Goal: Task Accomplishment & Management: Complete application form

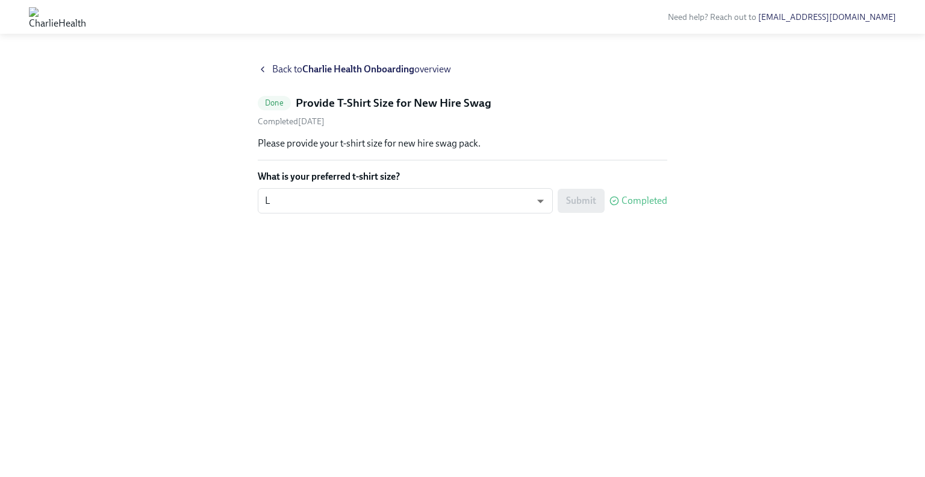
click at [263, 69] on icon at bounding box center [263, 69] width 10 height 10
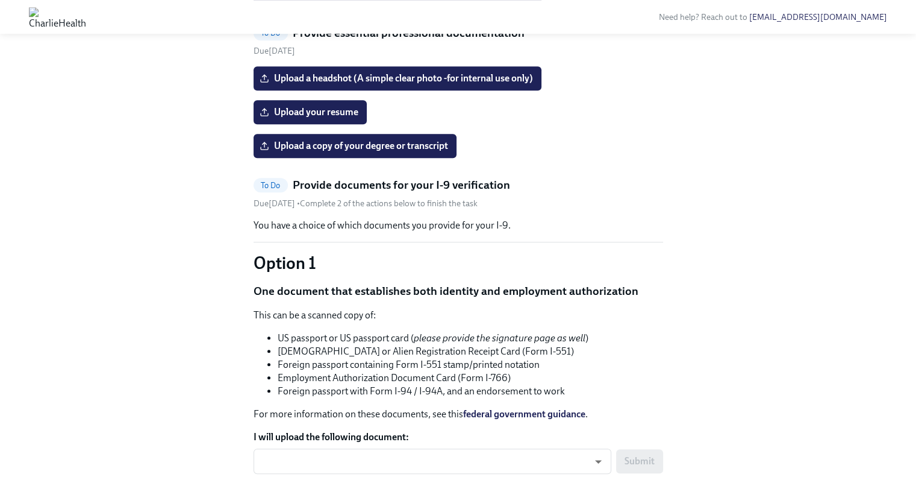
scroll to position [675, 0]
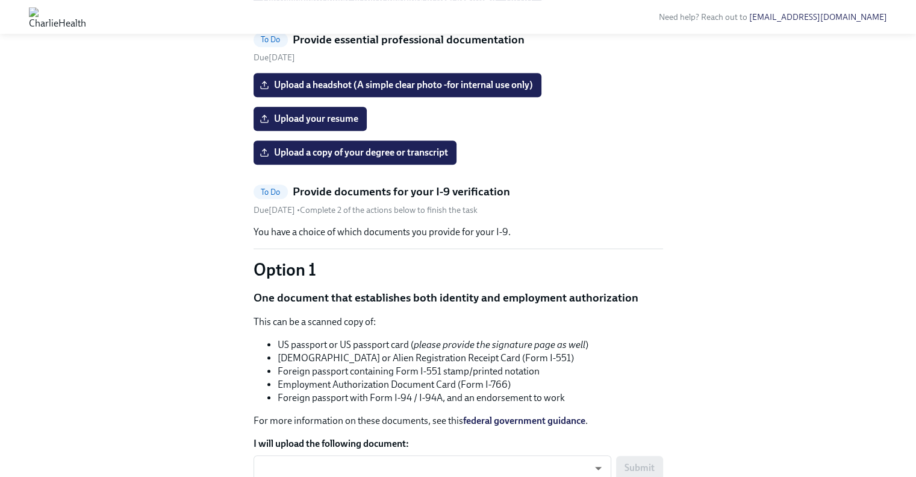
click at [378, 7] on span "I've reviewed/signed all the paperwork in [GEOGRAPHIC_DATA]" at bounding box center [397, 1] width 271 height 12
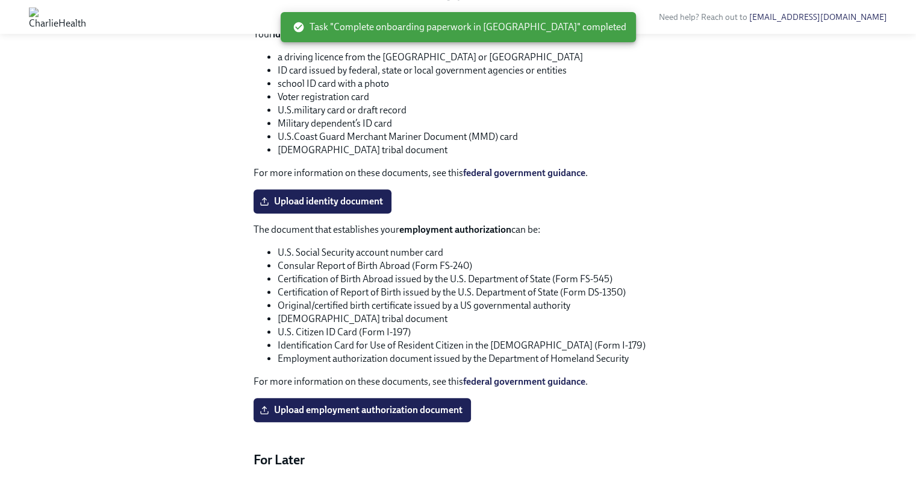
scroll to position [972, 0]
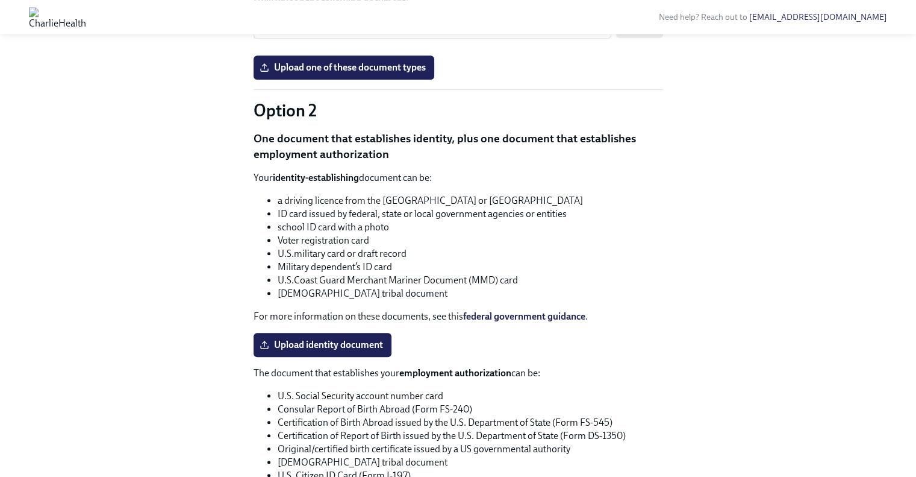
click at [415, 46] on div "​ ​ Submit" at bounding box center [459, 29] width 410 height 33
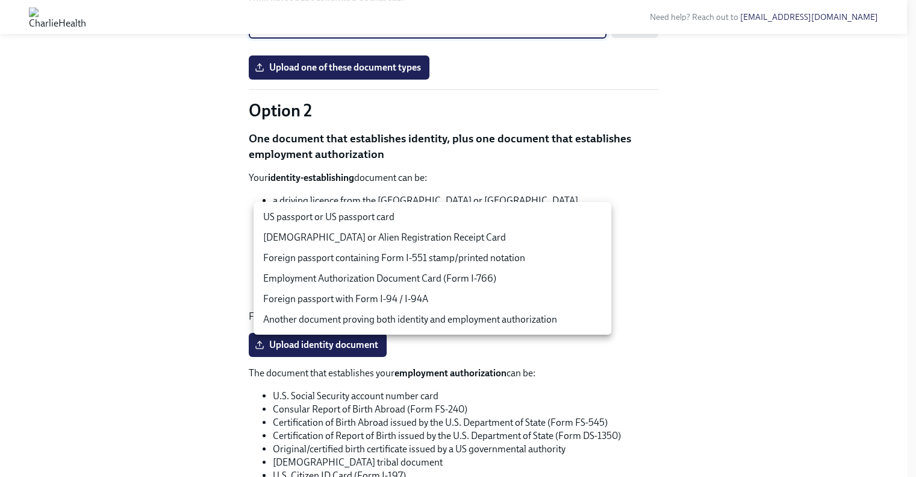
click at [416, 222] on body "Need help? Reach out to [EMAIL_ADDRESS][DOMAIN_NAME] Hi [PERSON_NAME]! This is …" at bounding box center [458, 17] width 916 height 1979
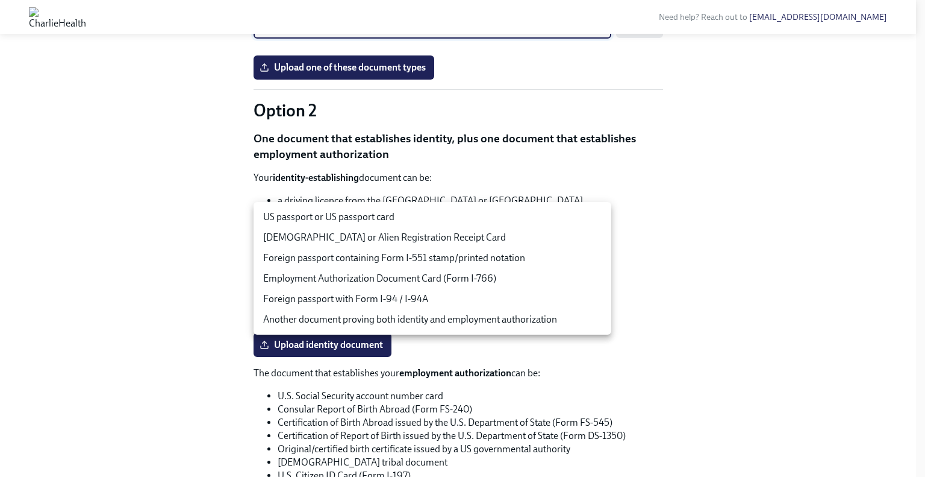
click at [412, 223] on li "US passport or US passport card" at bounding box center [433, 217] width 358 height 20
type input "tm035QtdH"
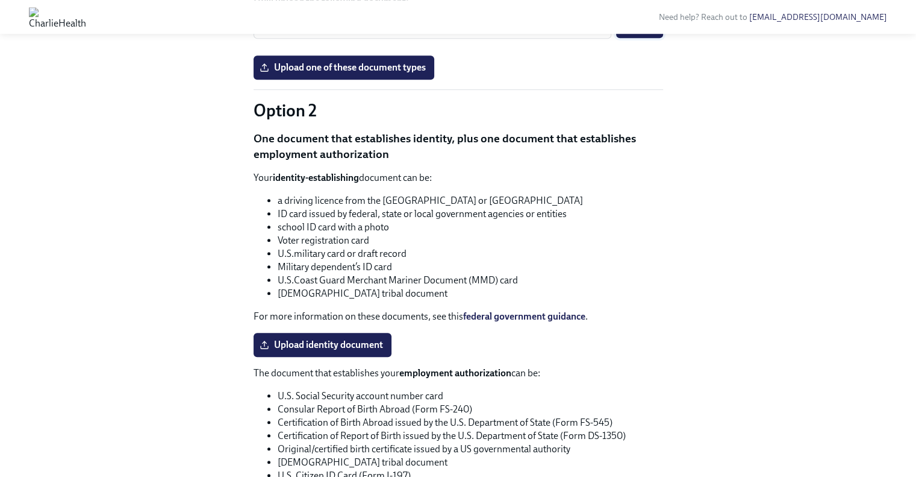
click at [636, 32] on span "Submit" at bounding box center [640, 26] width 30 height 12
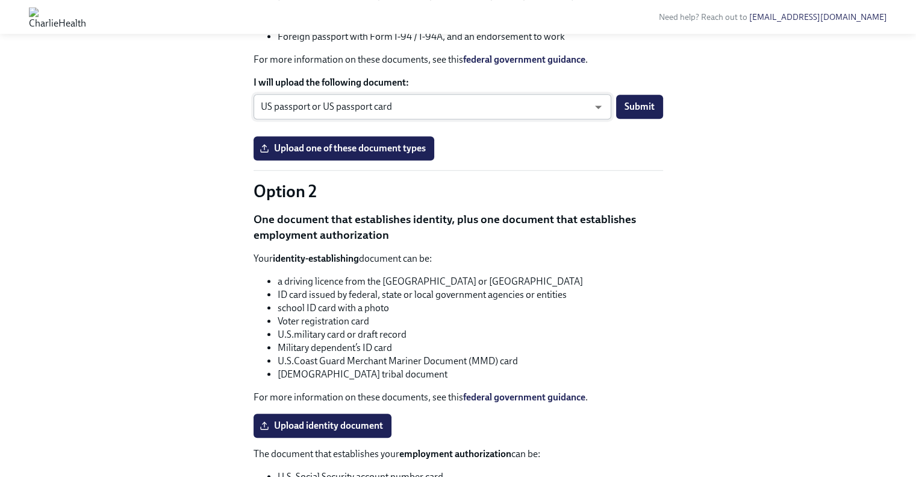
scroll to position [890, 0]
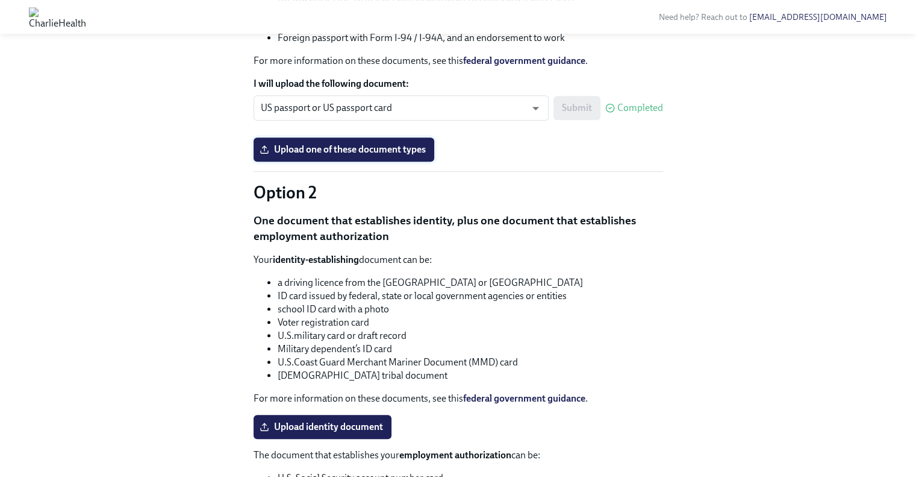
click at [398, 155] on span "Upload one of these document types" at bounding box center [344, 149] width 164 height 12
click at [0, 0] on input "Upload one of these document types" at bounding box center [0, 0] width 0 height 0
click at [330, 155] on span "Upload one of these document types" at bounding box center [344, 149] width 164 height 12
click at [0, 0] on input "Upload one of these document types" at bounding box center [0, 0] width 0 height 0
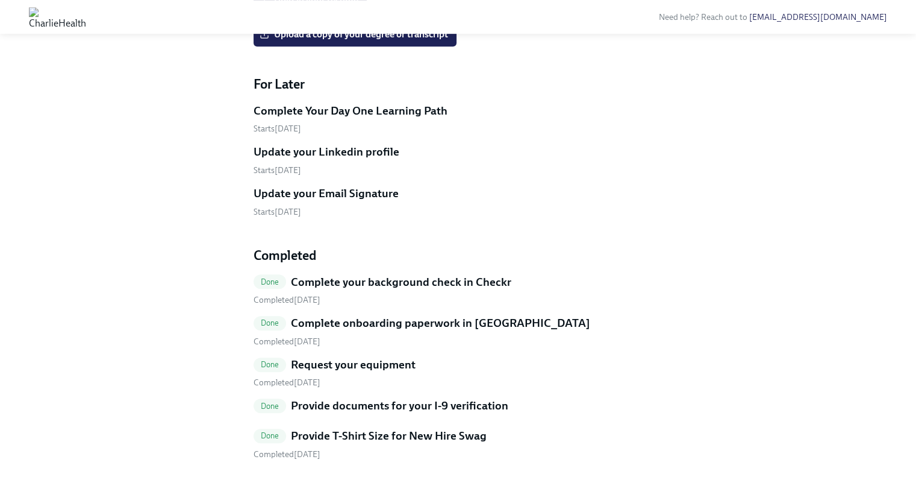
scroll to position [648, 0]
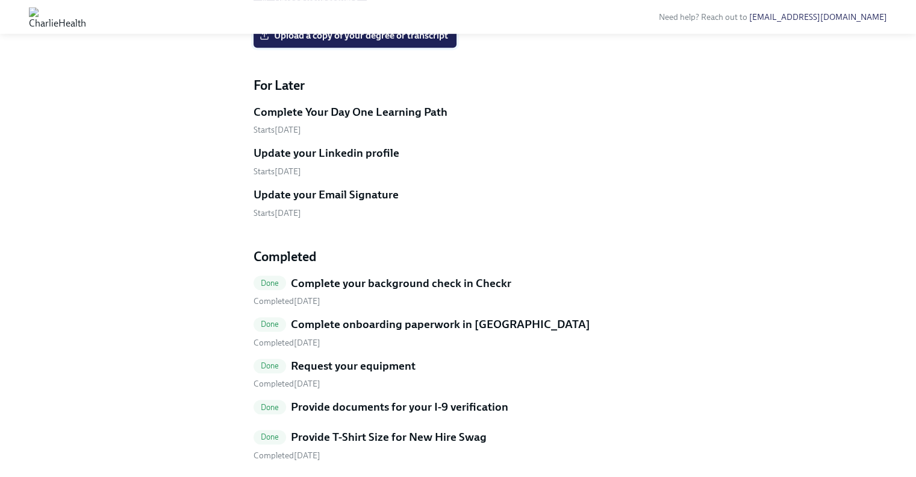
click at [368, 42] on span "Upload a copy of your degree or transcript" at bounding box center [355, 36] width 186 height 12
click at [0, 0] on input "Upload a copy of your degree or transcript" at bounding box center [0, 0] width 0 height 0
click at [337, 42] on span "Upload a copy of your degree or transcript" at bounding box center [355, 36] width 186 height 12
click at [0, 0] on input "Upload a copy of your degree or transcript" at bounding box center [0, 0] width 0 height 0
click at [308, 8] on span "Upload your resume" at bounding box center [310, 2] width 96 height 12
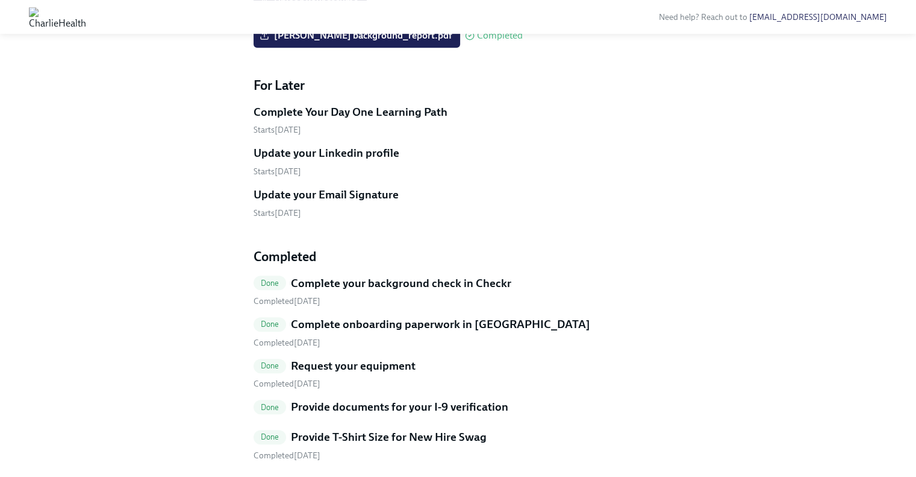
click at [0, 0] on input "Upload your resume" at bounding box center [0, 0] width 0 height 0
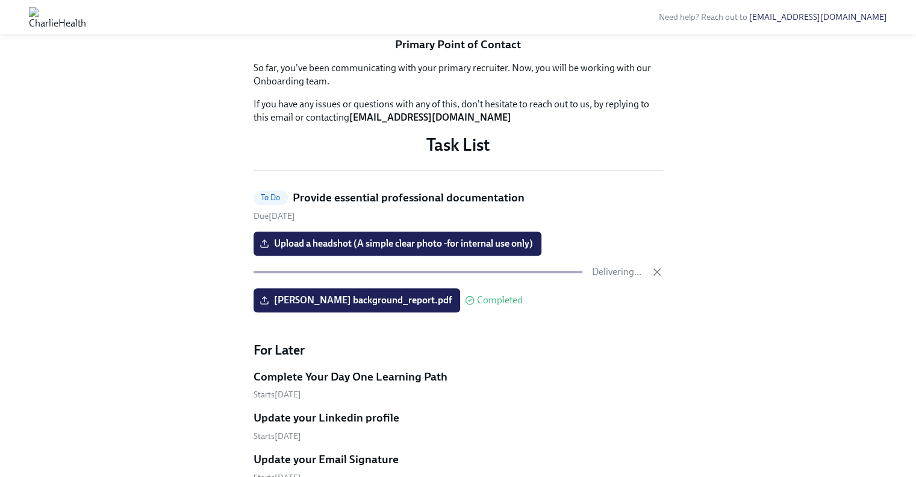
scroll to position [372, 0]
